Goal: Task Accomplishment & Management: Use online tool/utility

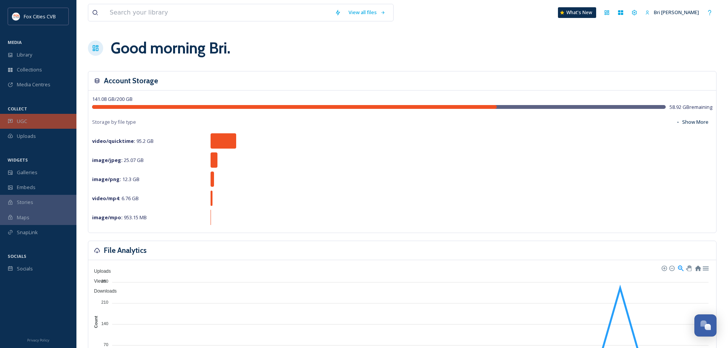
click at [30, 125] on div "UGC" at bounding box center [38, 121] width 76 height 15
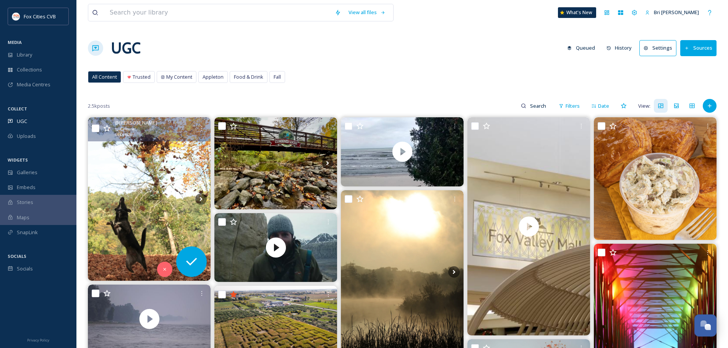
click at [121, 159] on img at bounding box center [149, 199] width 123 height 164
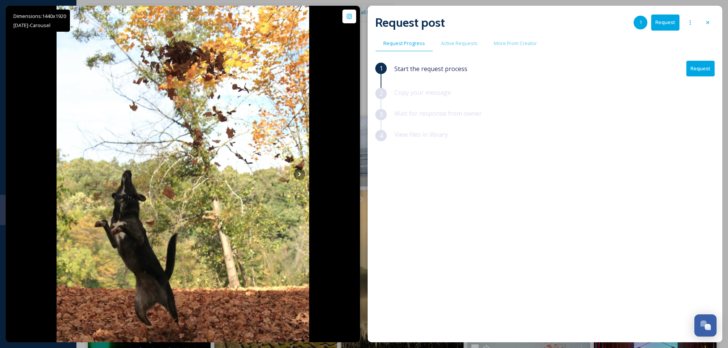
drag, startPoint x: 710, startPoint y: 22, endPoint x: 708, endPoint y: 25, distance: 4.1
click at [710, 22] on icon at bounding box center [708, 22] width 6 height 6
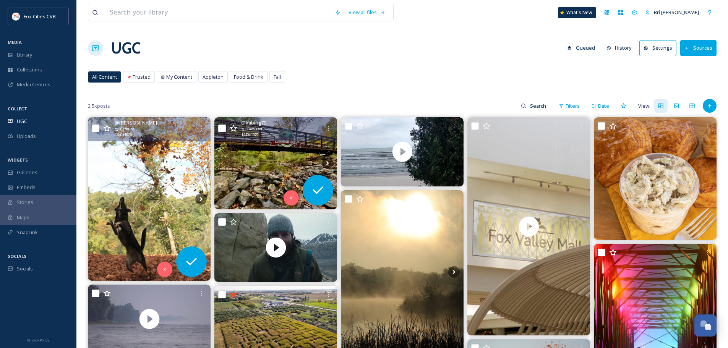
click at [289, 141] on div "@ kabing79 Carousel 1440 x 1079" at bounding box center [275, 129] width 123 height 24
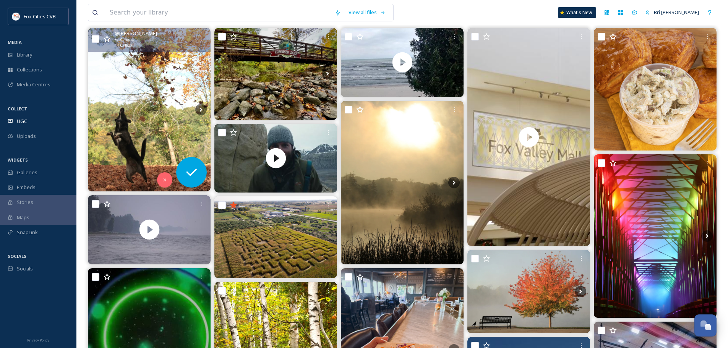
scroll to position [76, 0]
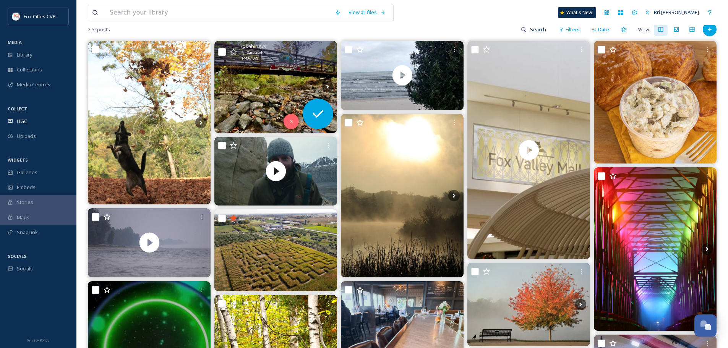
click at [272, 67] on img at bounding box center [275, 87] width 123 height 92
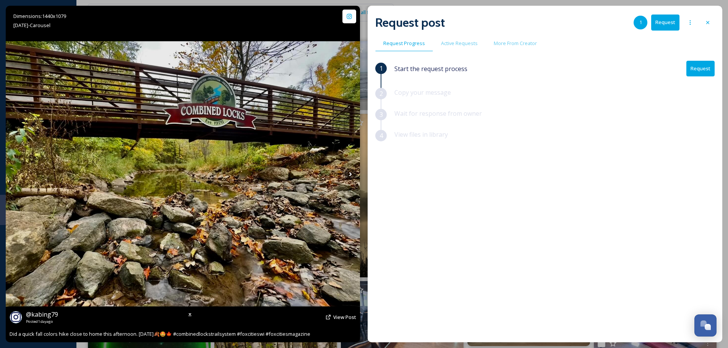
click at [339, 164] on img at bounding box center [183, 174] width 354 height 266
click at [348, 171] on icon at bounding box center [350, 174] width 11 height 11
click at [349, 175] on icon at bounding box center [350, 174] width 11 height 11
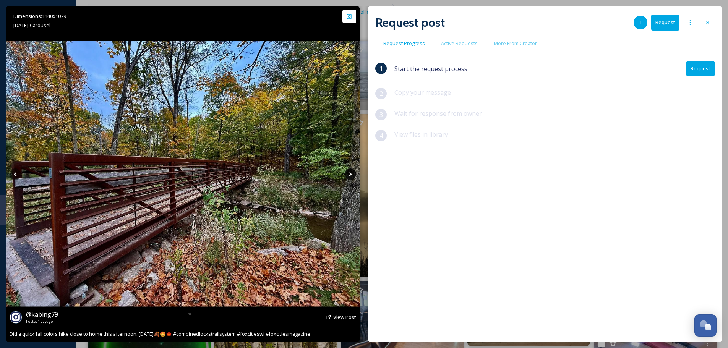
click at [351, 174] on icon at bounding box center [350, 174] width 3 height 4
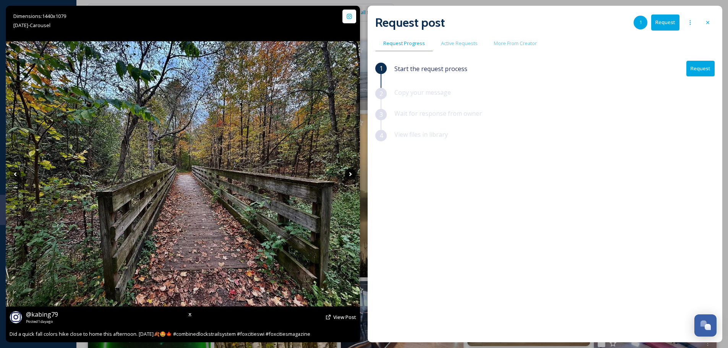
click at [351, 175] on icon at bounding box center [350, 174] width 3 height 4
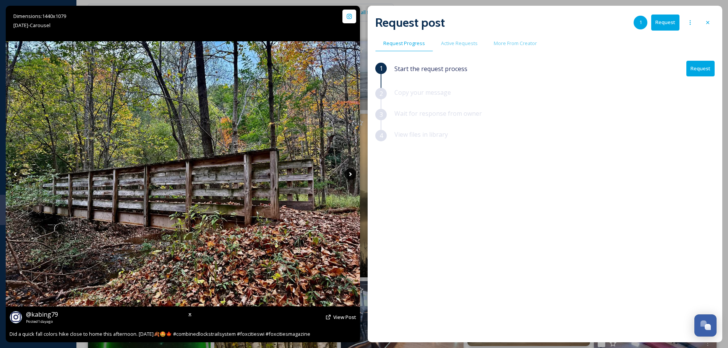
click at [351, 172] on icon at bounding box center [350, 174] width 11 height 11
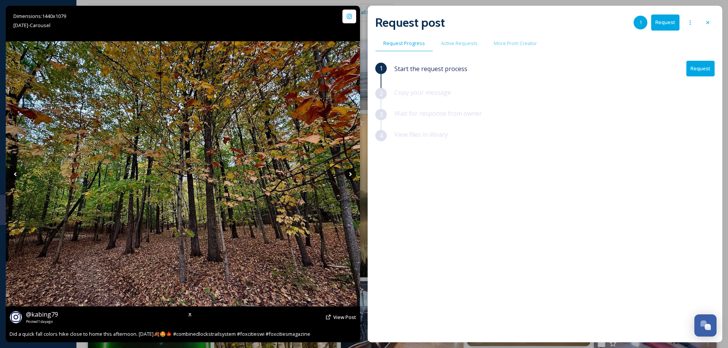
click at [348, 177] on icon at bounding box center [350, 174] width 11 height 11
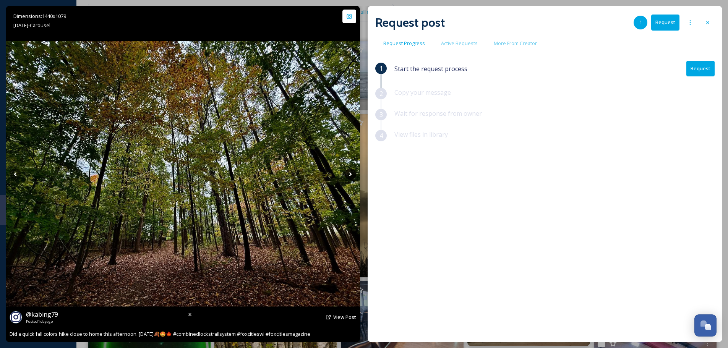
click at [348, 176] on icon at bounding box center [350, 174] width 11 height 11
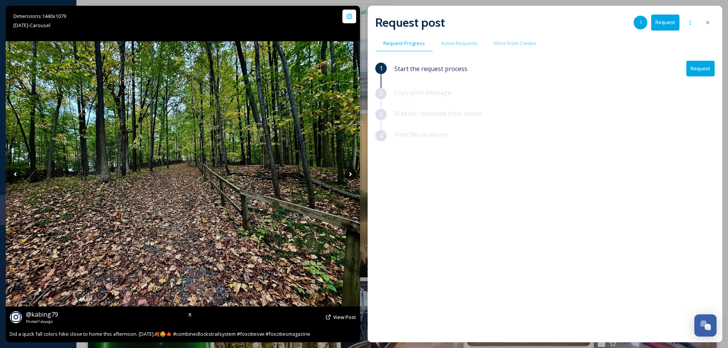
click at [348, 176] on icon at bounding box center [350, 174] width 11 height 11
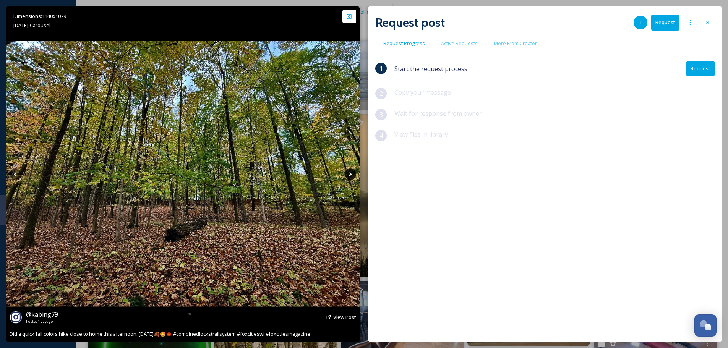
click at [348, 175] on icon at bounding box center [350, 174] width 11 height 11
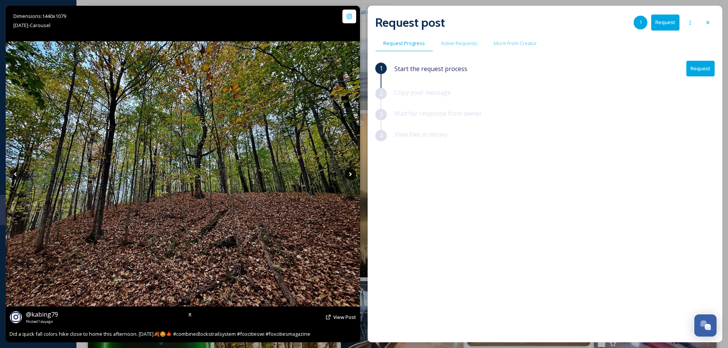
click at [347, 175] on icon at bounding box center [350, 174] width 11 height 11
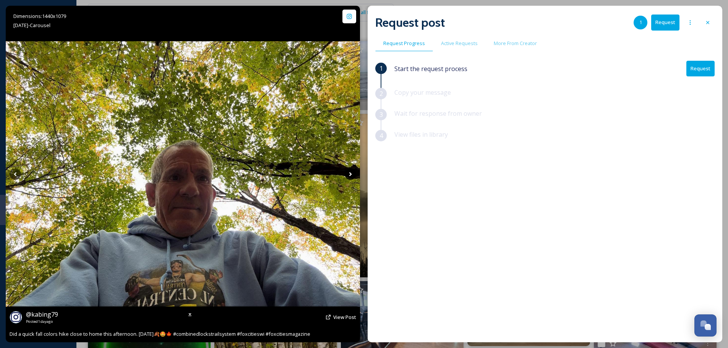
click at [347, 171] on icon at bounding box center [350, 174] width 11 height 11
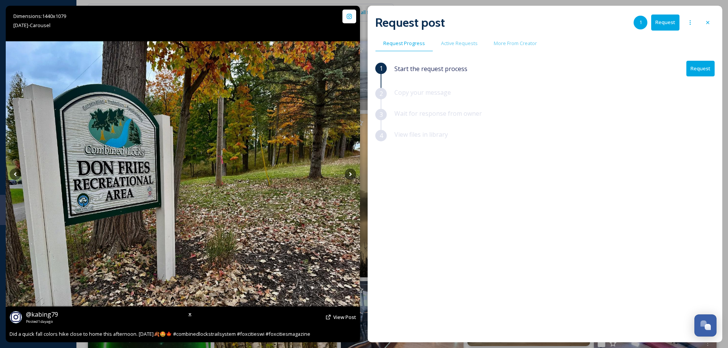
click at [345, 182] on img at bounding box center [183, 174] width 354 height 266
click at [346, 175] on icon at bounding box center [350, 174] width 11 height 11
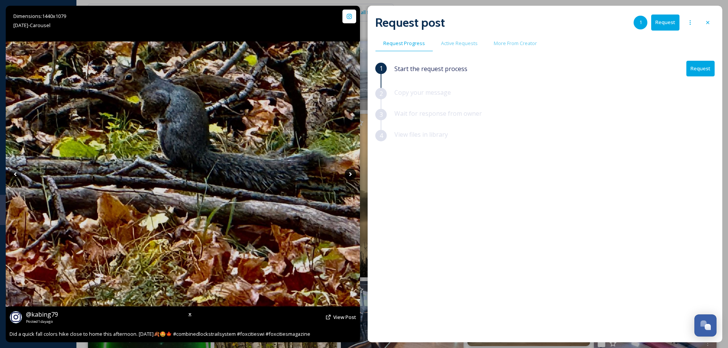
click at [346, 173] on icon at bounding box center [350, 174] width 11 height 11
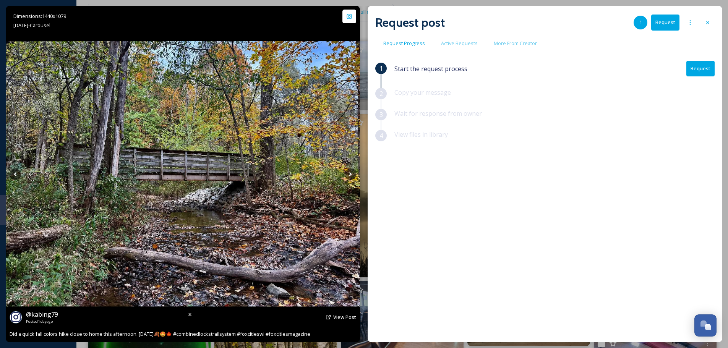
click at [346, 165] on img at bounding box center [183, 174] width 354 height 266
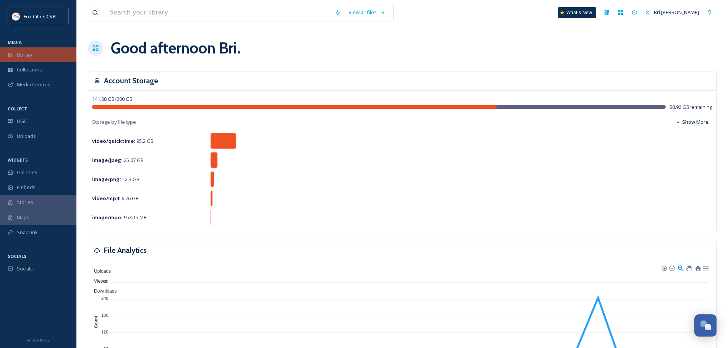
click at [26, 59] on div "Library" at bounding box center [38, 54] width 76 height 15
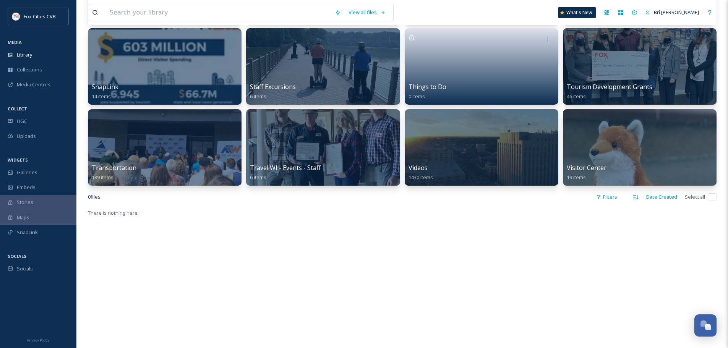
scroll to position [497, 0]
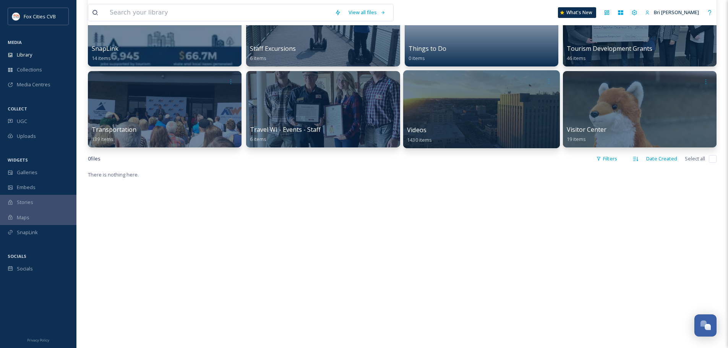
click at [440, 106] on div at bounding box center [481, 109] width 157 height 78
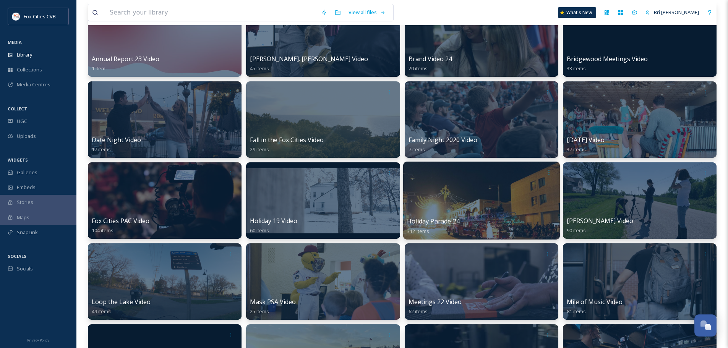
scroll to position [153, 0]
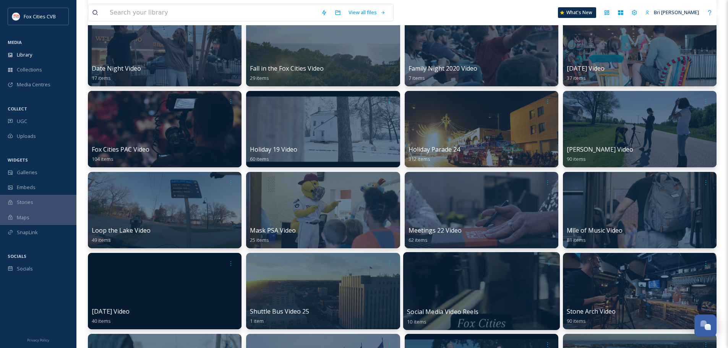
click at [519, 287] on div at bounding box center [481, 291] width 157 height 78
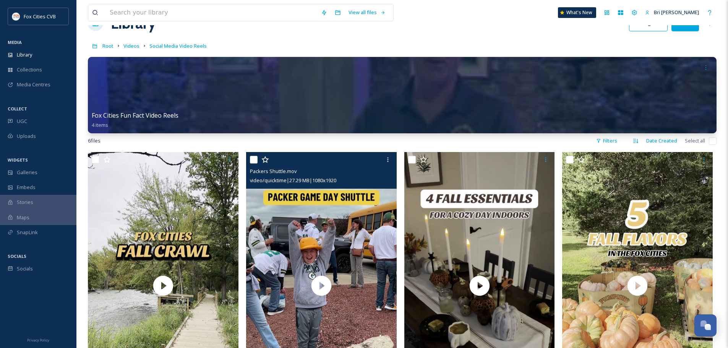
scroll to position [38, 0]
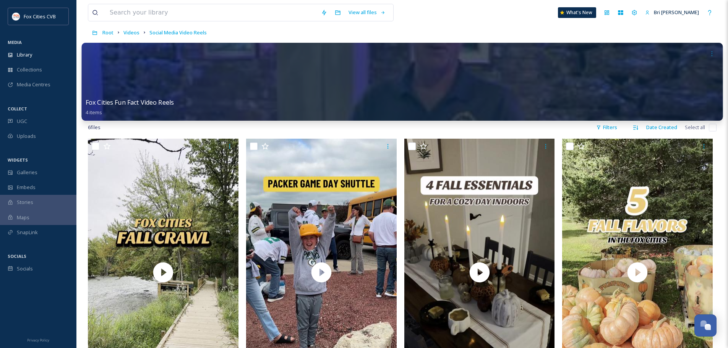
click at [276, 75] on div at bounding box center [403, 82] width 642 height 78
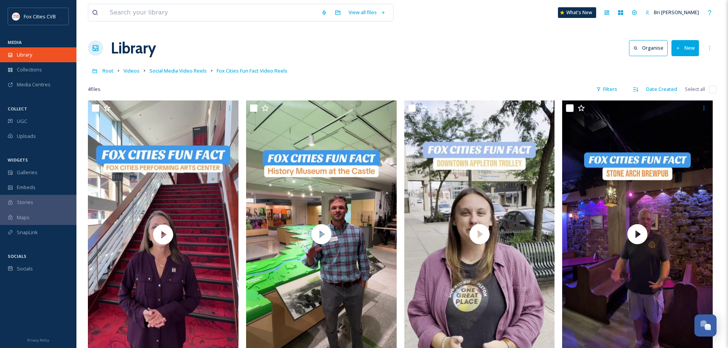
click at [44, 54] on div "Library" at bounding box center [38, 54] width 76 height 15
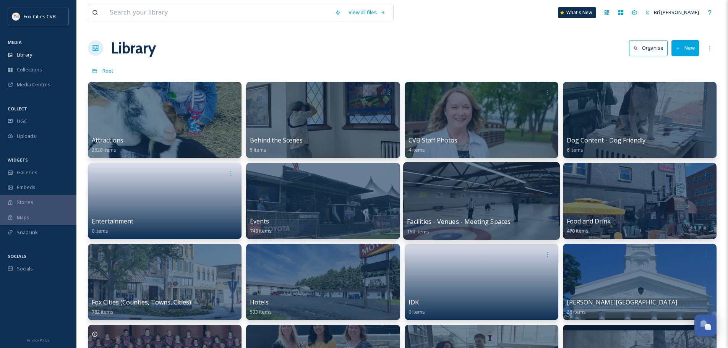
click at [438, 200] on div at bounding box center [481, 201] width 157 height 78
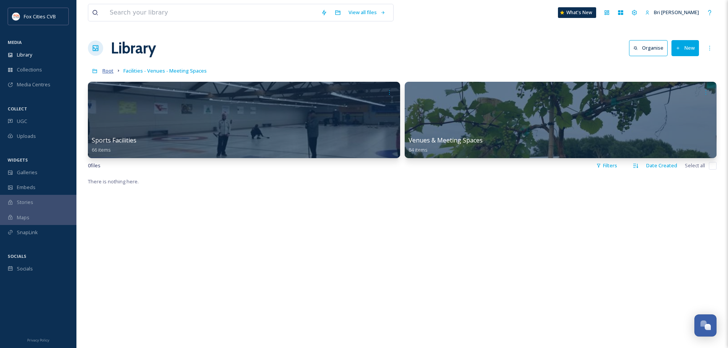
click at [107, 68] on span "Root" at bounding box center [107, 70] width 11 height 7
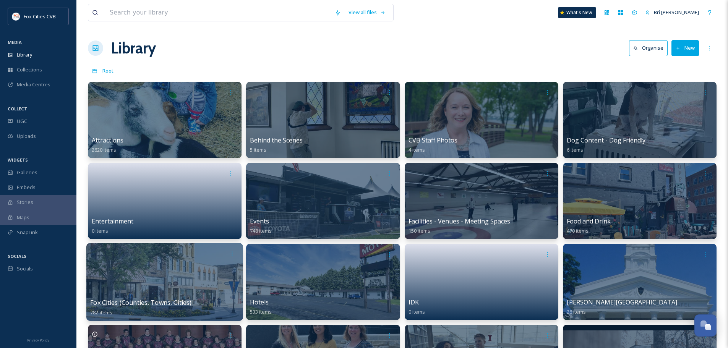
click at [108, 280] on div at bounding box center [164, 282] width 157 height 78
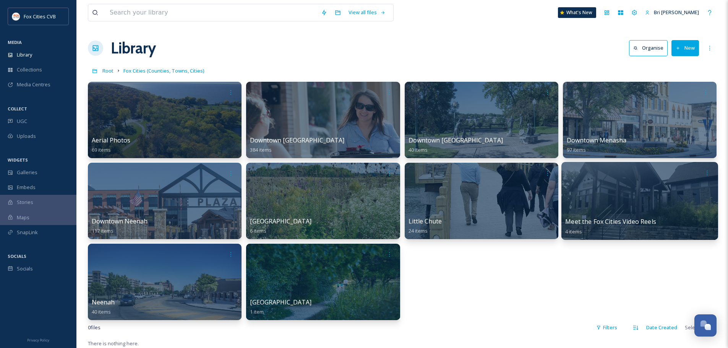
click at [609, 180] on div at bounding box center [639, 173] width 149 height 14
click at [597, 190] on div at bounding box center [640, 201] width 157 height 78
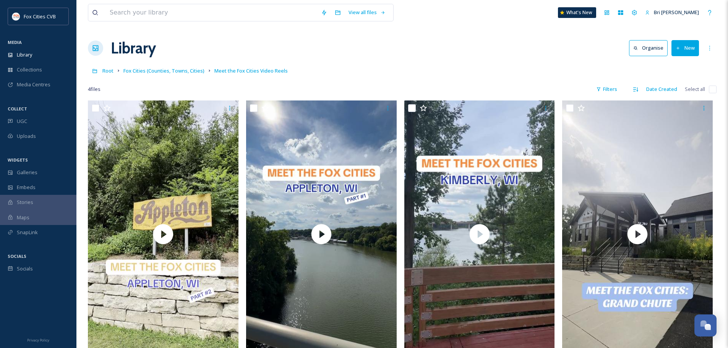
click at [676, 47] on icon at bounding box center [678, 48] width 5 height 5
click at [671, 65] on span "File Upload" at bounding box center [681, 65] width 25 height 7
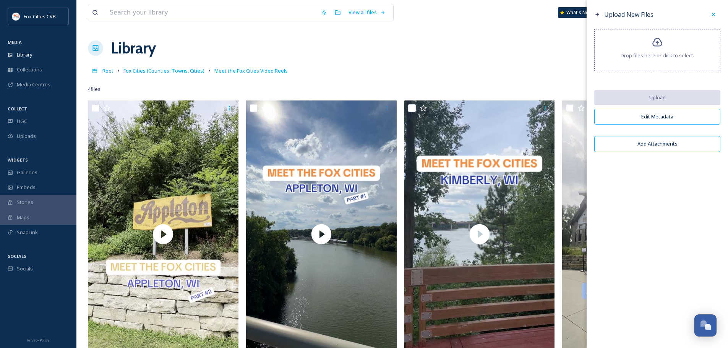
click at [656, 54] on span "Drop files here or click to select." at bounding box center [657, 55] width 73 height 7
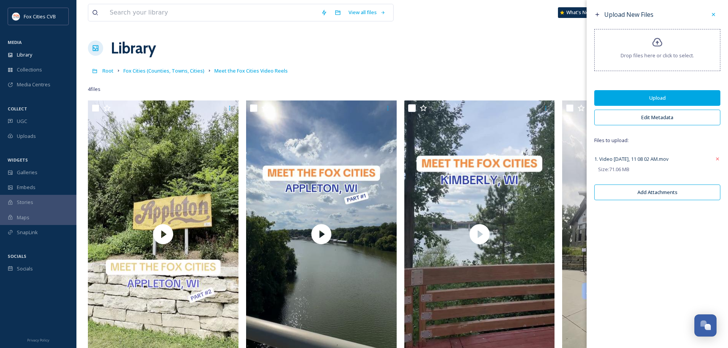
click at [661, 122] on button "Edit Metadata" at bounding box center [658, 118] width 126 height 16
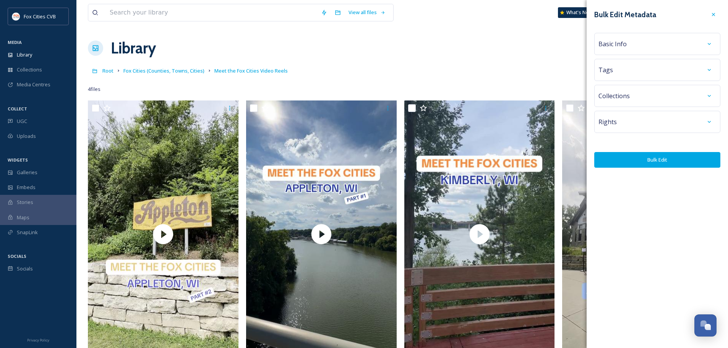
click at [660, 49] on div "Basic Info" at bounding box center [658, 44] width 118 height 14
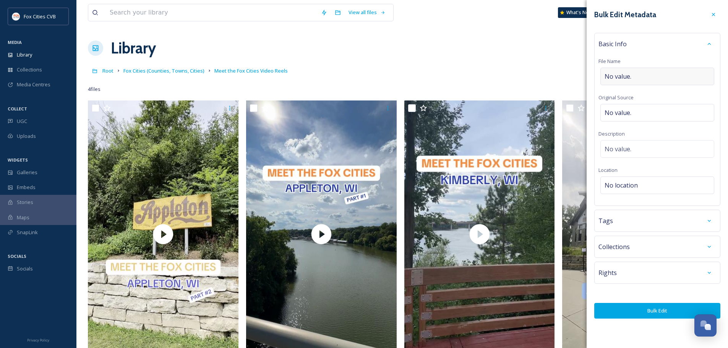
click at [649, 72] on div "No value." at bounding box center [658, 77] width 114 height 18
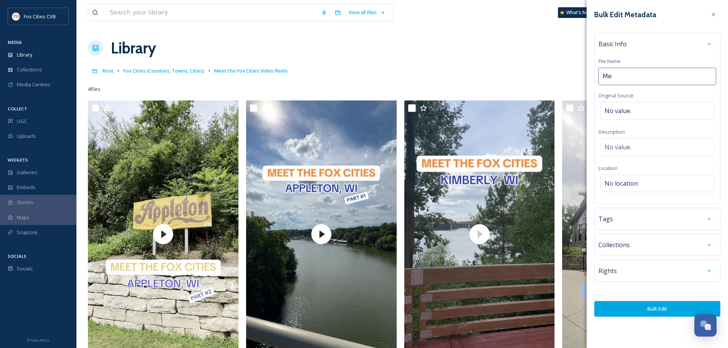
type input "M"
type input "Meet the Fox Cities: [PERSON_NAME]"
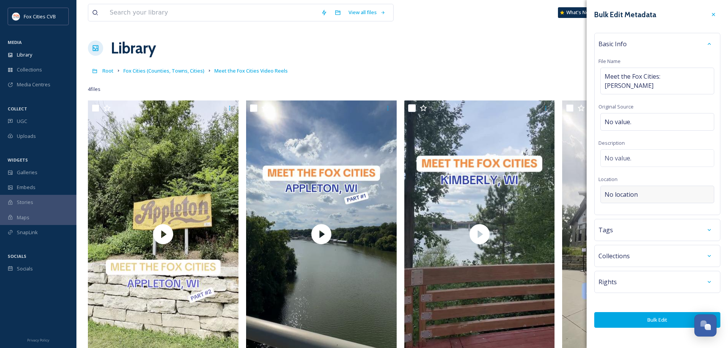
click at [641, 186] on div "No location" at bounding box center [658, 195] width 114 height 18
click at [642, 186] on input at bounding box center [657, 194] width 113 height 17
type input "sherwood"
drag, startPoint x: 640, startPoint y: 189, endPoint x: 538, endPoint y: 198, distance: 102.5
click at [539, 199] on div "View all files What's New Bri [PERSON_NAME] Library Organise New Root Fox Citie…" at bounding box center [402, 224] width 652 height 449
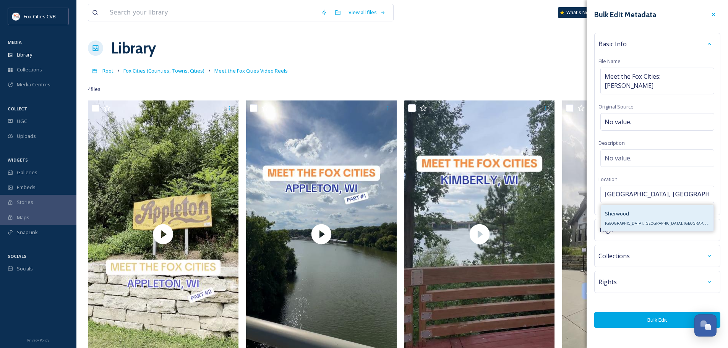
type input "[GEOGRAPHIC_DATA], [GEOGRAPHIC_DATA]"
click at [642, 205] on div "[PERSON_NAME], [GEOGRAPHIC_DATA], [GEOGRAPHIC_DATA]" at bounding box center [657, 218] width 112 height 26
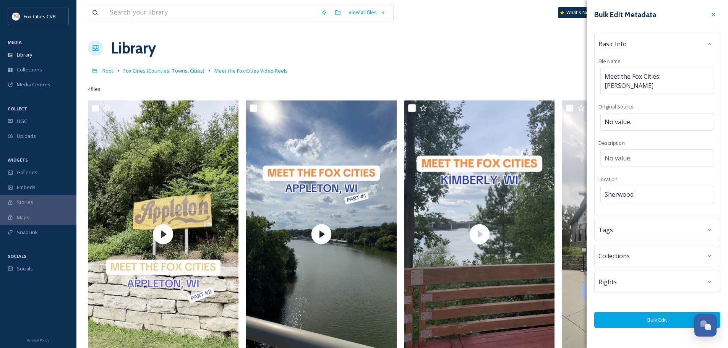
click at [642, 312] on button "Bulk Edit" at bounding box center [658, 320] width 126 height 16
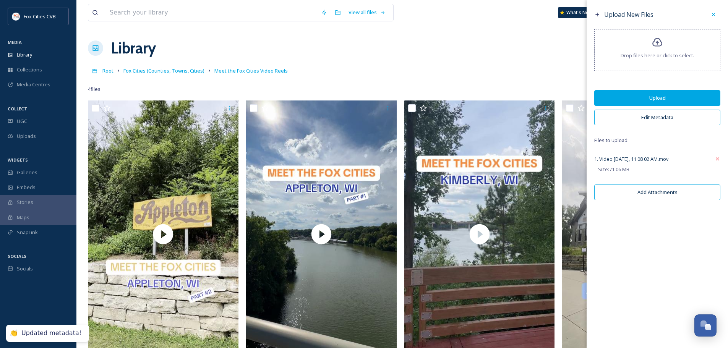
click at [644, 94] on button "Upload" at bounding box center [658, 98] width 126 height 16
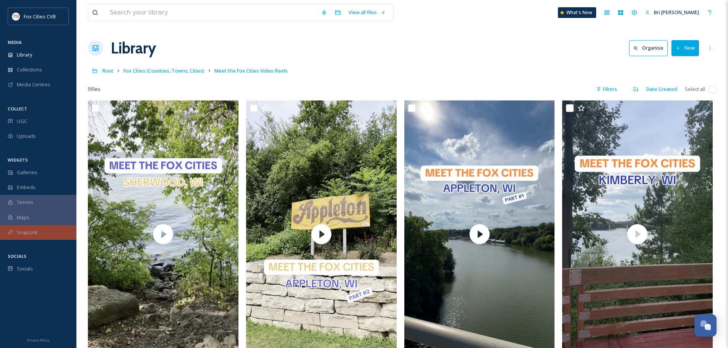
click at [36, 231] on span "SnapLink" at bounding box center [27, 232] width 21 height 7
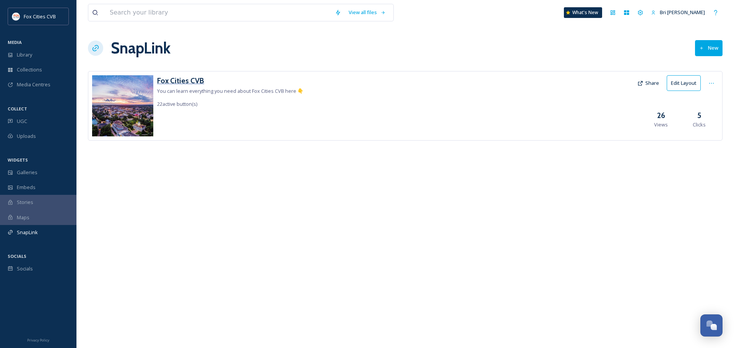
click at [182, 73] on div "Fox Cities CVB You can learn everything you need about Fox Cities CVB here 👇 22…" at bounding box center [405, 106] width 635 height 70
click at [183, 77] on h3 "Fox Cities CVB" at bounding box center [230, 80] width 146 height 11
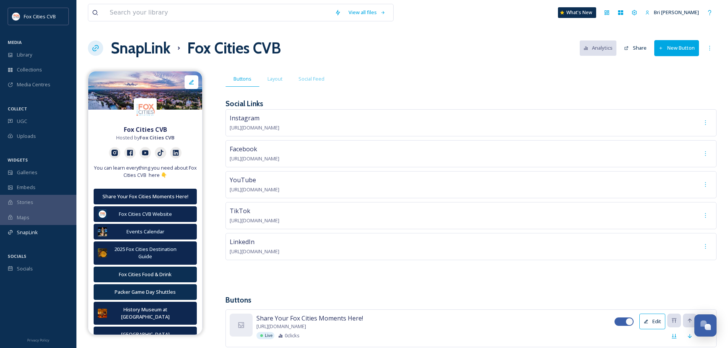
click at [675, 49] on button "New Button" at bounding box center [677, 48] width 45 height 16
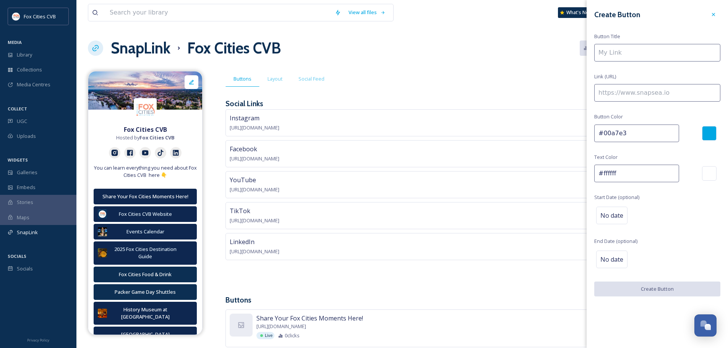
click at [672, 53] on input at bounding box center [658, 53] width 126 height 18
type input "Fall in the Fox Cities"
click at [711, 136] on div at bounding box center [709, 133] width 15 height 15
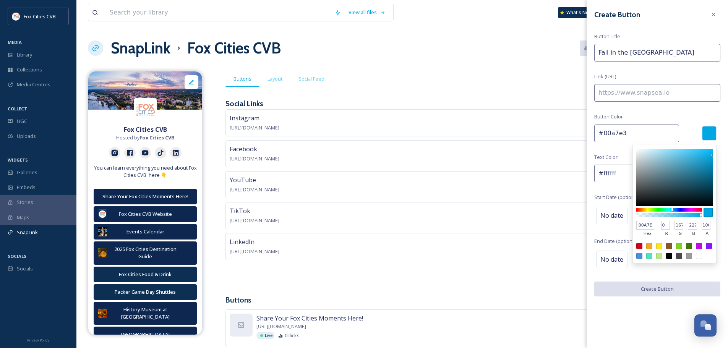
click at [647, 228] on input "00A7E3" at bounding box center [646, 225] width 18 height 9
click at [647, 225] on input "00A7E3" at bounding box center [646, 225] width 18 height 9
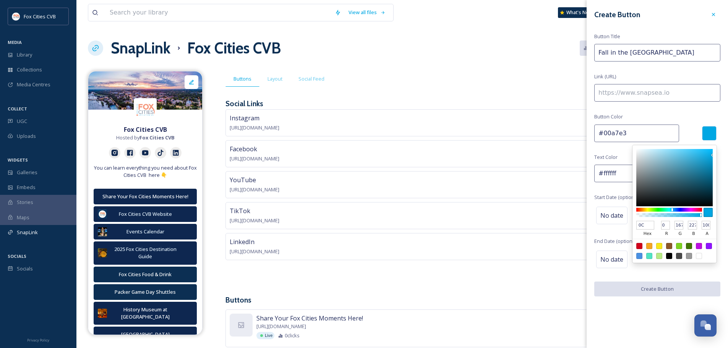
type input "0c2f53"
type input "#0c2f53"
type input "12"
type input "47"
type input "83"
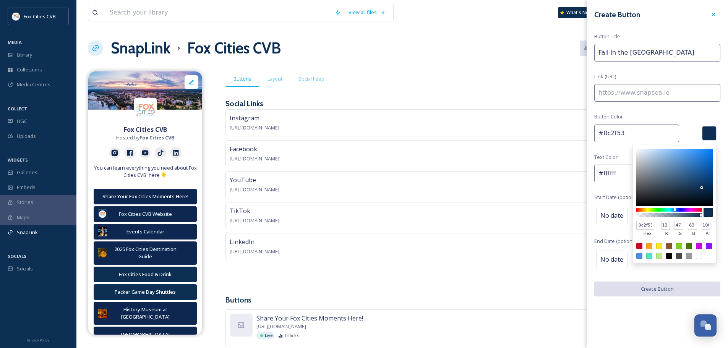
click at [590, 227] on div "Create Button Button Title Fall in the Fox Cities Link (URL) Button Color #0c2f…" at bounding box center [657, 152] width 141 height 304
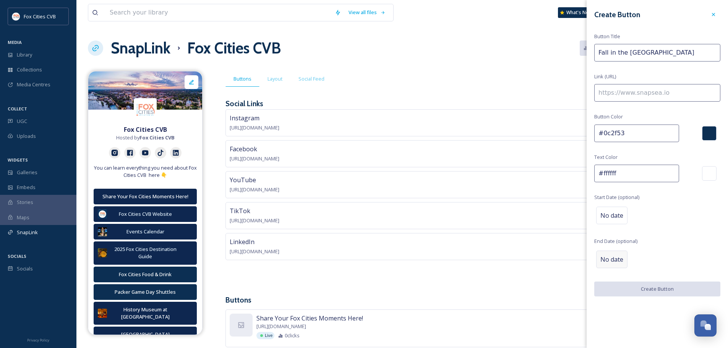
click at [617, 262] on span "No date" at bounding box center [612, 259] width 23 height 9
click at [628, 97] on input at bounding box center [658, 93] width 126 height 18
paste input "https://www.foxcities.org/blog/fall-in-the-fox-cities/"
type input "https://www.foxcities.org/blog/fall-in-the-fox-cities/"
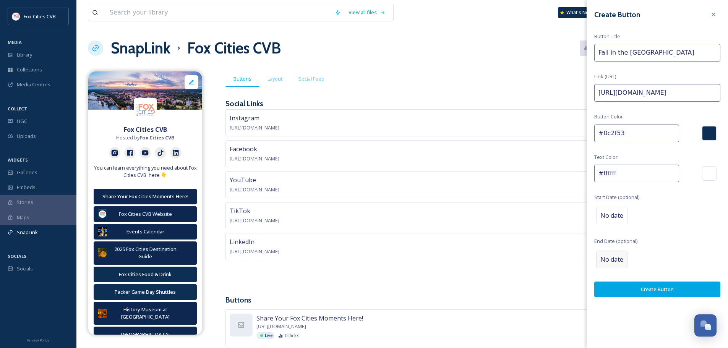
click at [614, 255] on div "No date" at bounding box center [611, 260] width 31 height 18
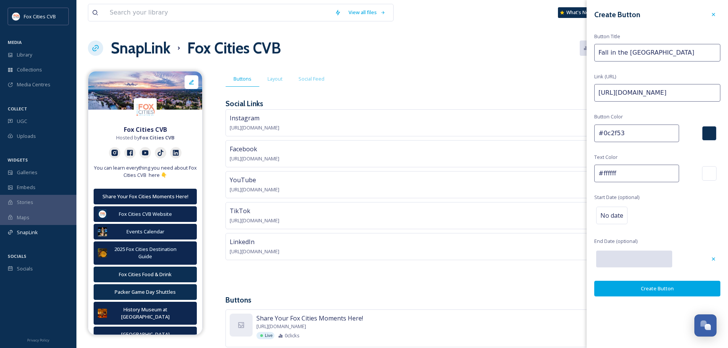
scroll to position [0, 0]
click at [620, 263] on input "text" at bounding box center [634, 259] width 76 height 17
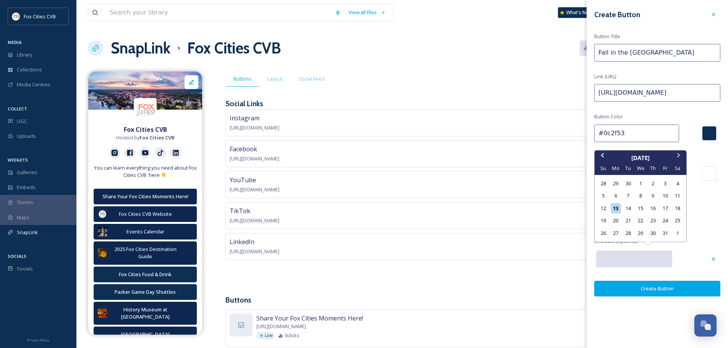
click at [679, 154] on span "Next Month" at bounding box center [679, 156] width 0 height 11
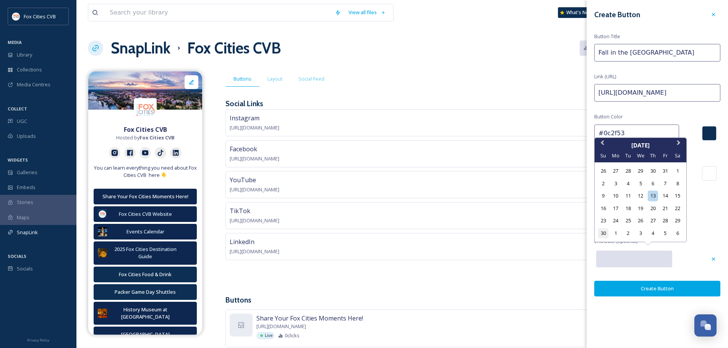
click at [606, 234] on div "30" at bounding box center [603, 233] width 10 height 10
type input "11/30/2025"
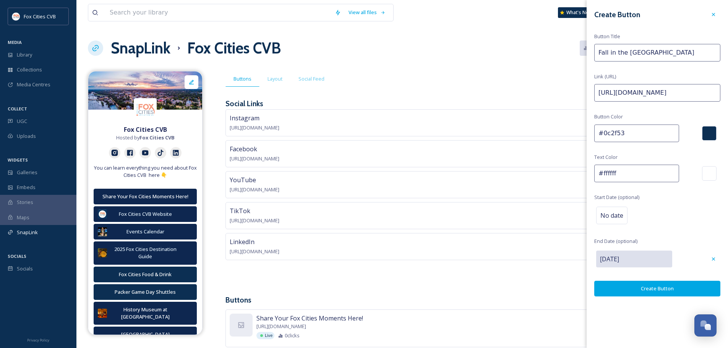
click at [658, 288] on button "Create Button" at bounding box center [658, 289] width 126 height 16
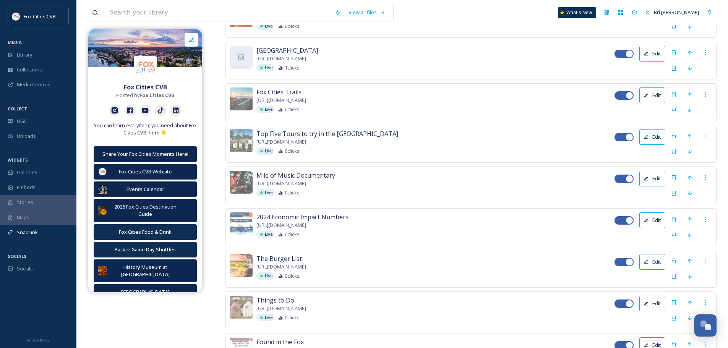
scroll to position [937, 0]
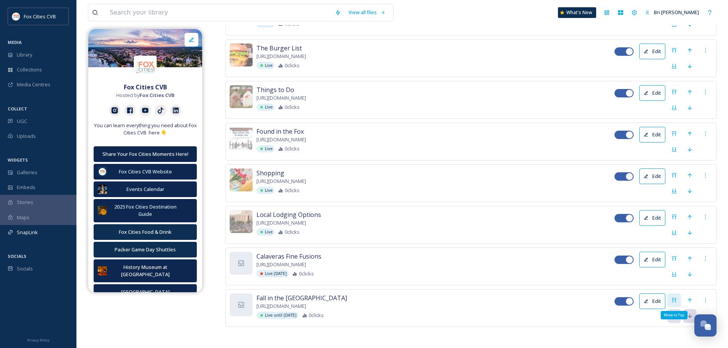
click at [676, 297] on icon at bounding box center [674, 300] width 6 height 6
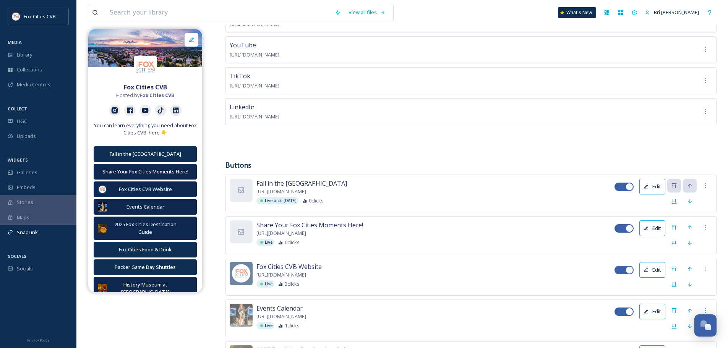
scroll to position [211, 0]
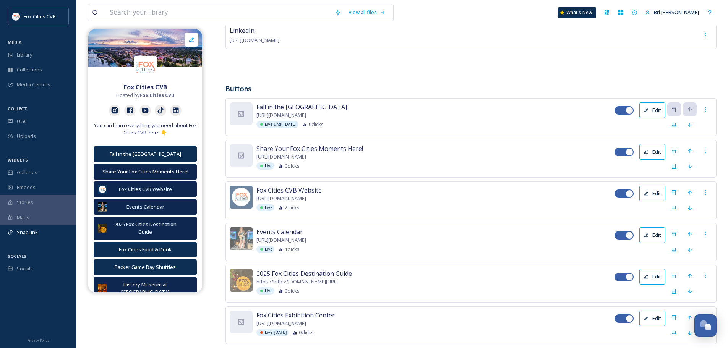
drag, startPoint x: 405, startPoint y: 103, endPoint x: 417, endPoint y: 162, distance: 60.4
click at [689, 124] on icon at bounding box center [690, 125] width 4 height 4
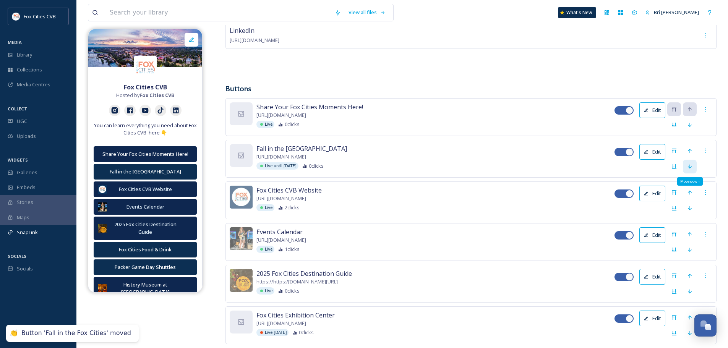
click at [692, 169] on div "Move down" at bounding box center [690, 167] width 14 height 14
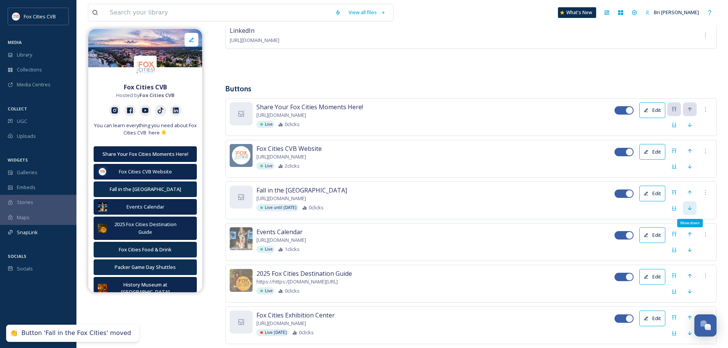
click at [691, 208] on icon at bounding box center [690, 208] width 4 height 4
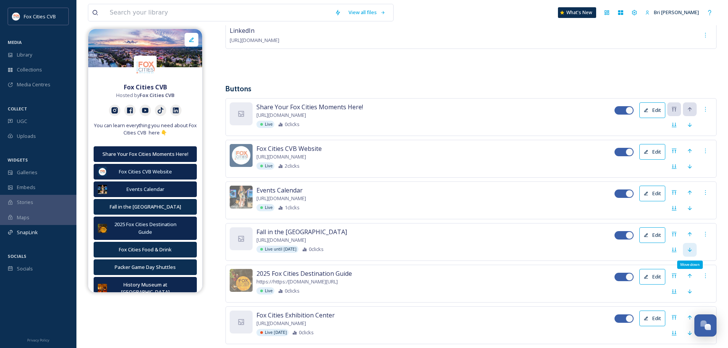
click at [691, 247] on icon at bounding box center [690, 250] width 6 height 6
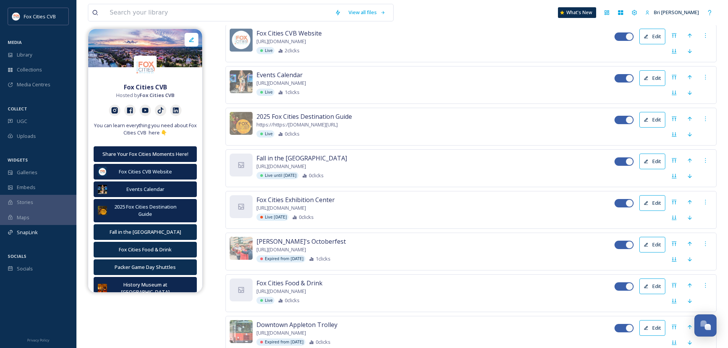
scroll to position [364, 0]
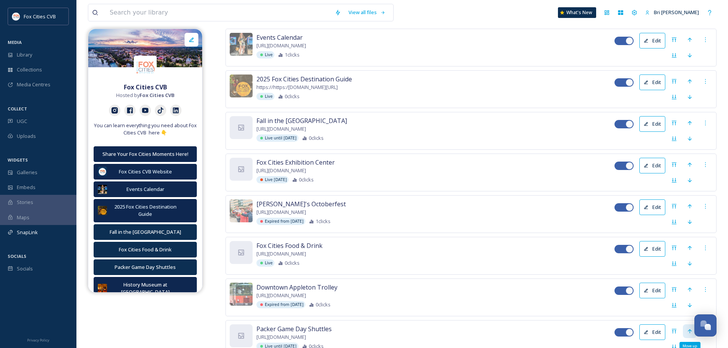
click at [689, 330] on icon at bounding box center [690, 331] width 6 height 6
click at [692, 287] on icon at bounding box center [690, 290] width 6 height 6
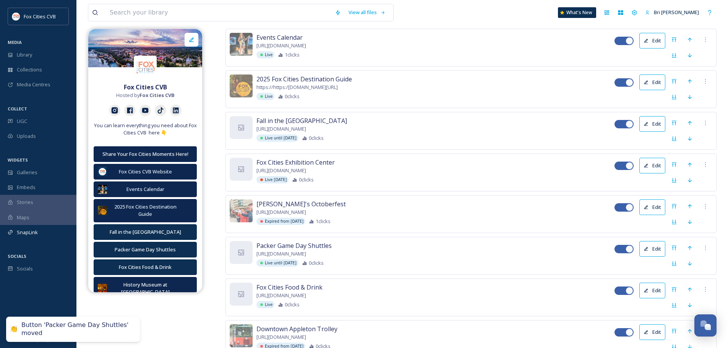
scroll to position [58, 0]
